Goal: Entertainment & Leisure: Consume media (video, audio)

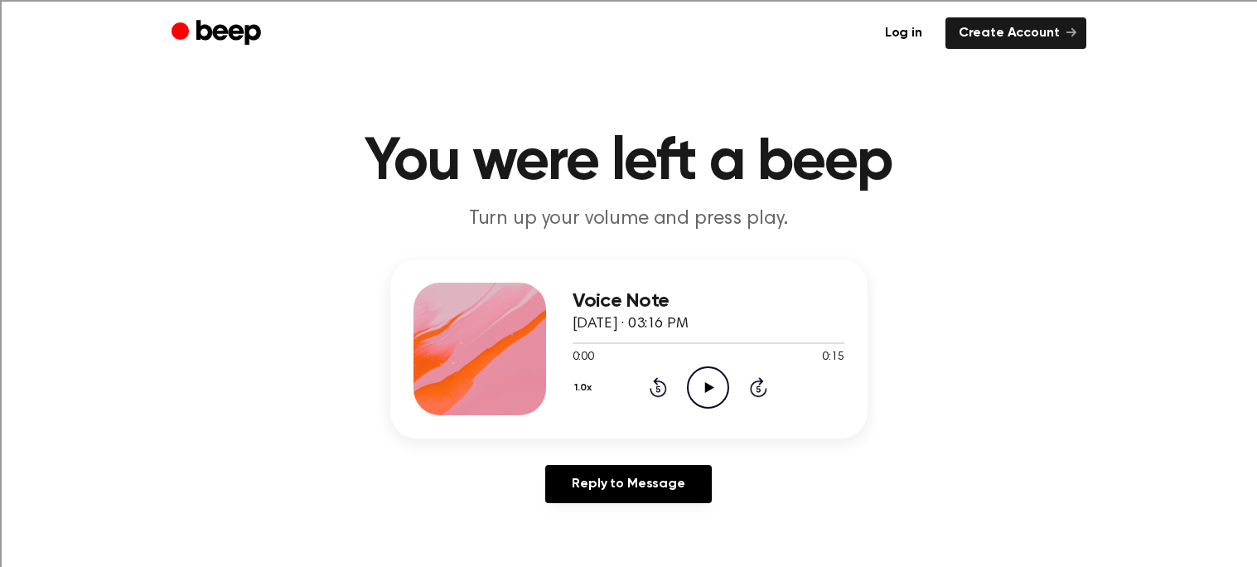
click at [700, 395] on icon "Play Audio" at bounding box center [708, 387] width 42 height 42
click at [707, 376] on icon "Play Audio" at bounding box center [708, 387] width 42 height 42
